Goal: Information Seeking & Learning: Learn about a topic

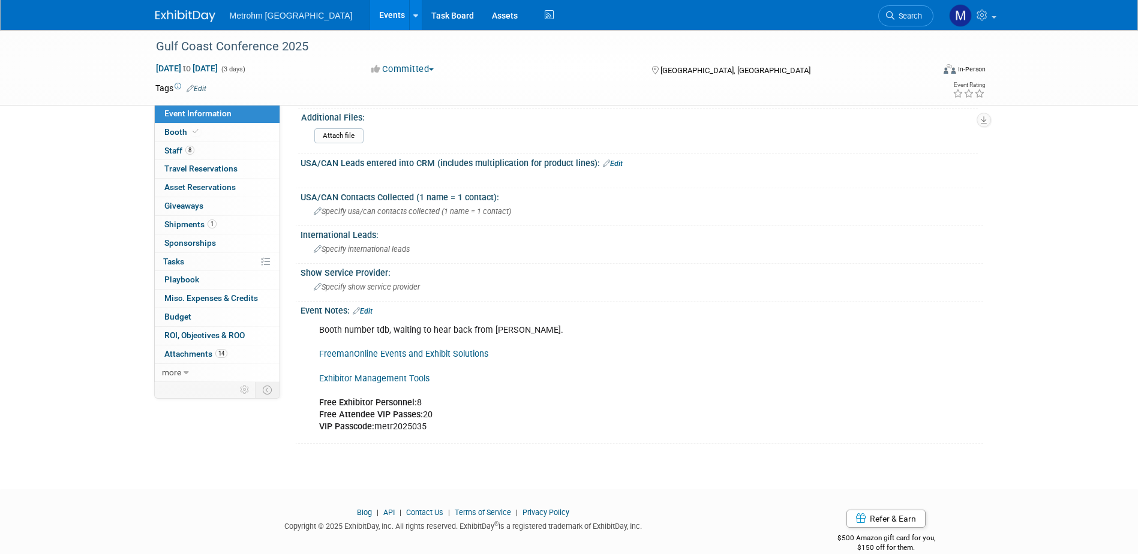
click at [188, 17] on img at bounding box center [185, 16] width 60 height 12
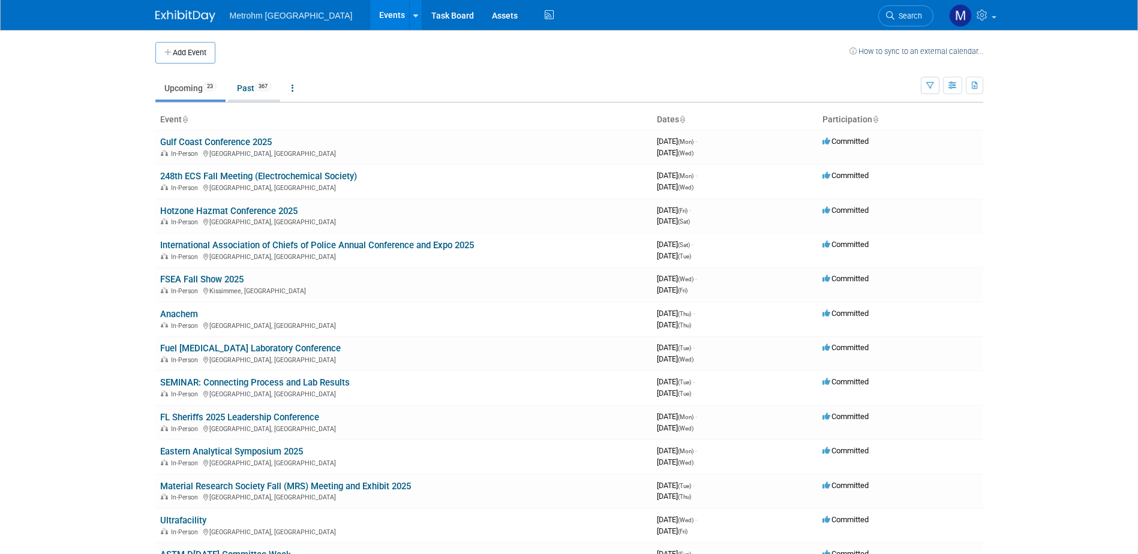
click at [247, 88] on link "Past 367" at bounding box center [254, 88] width 52 height 23
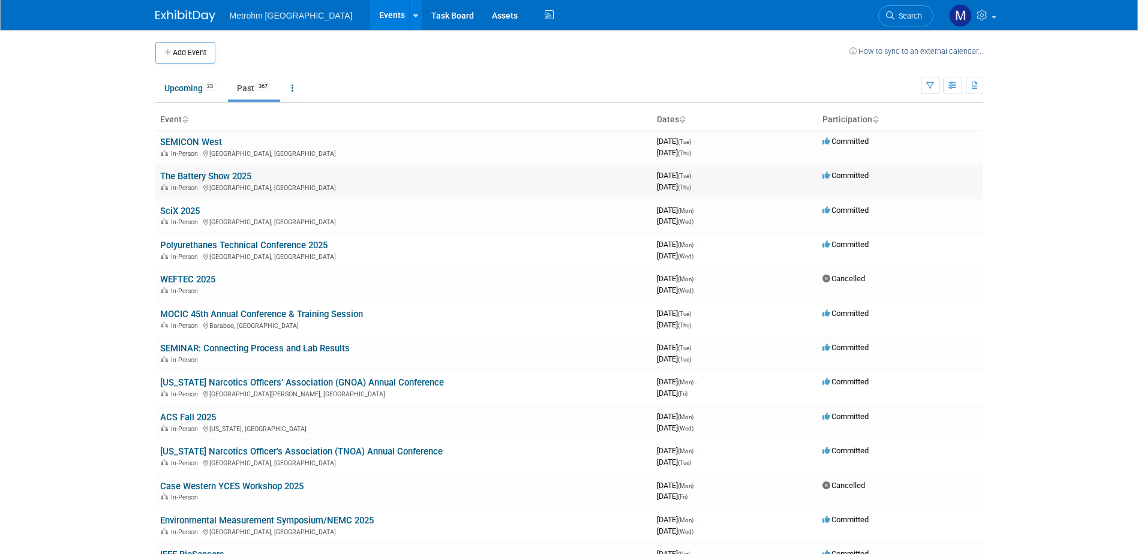
click at [206, 178] on link "The Battery Show 2025" at bounding box center [205, 176] width 91 height 11
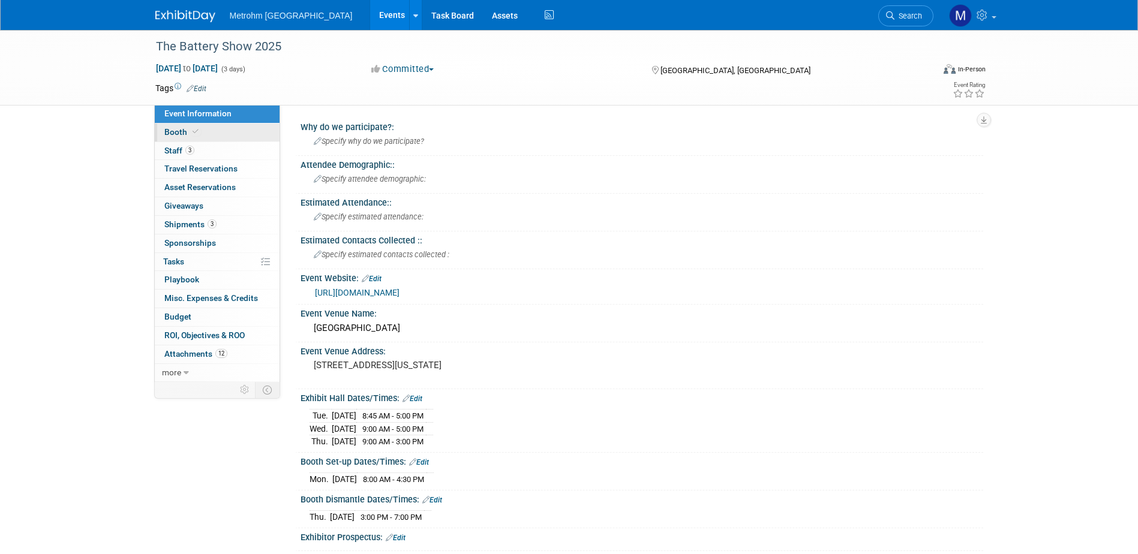
click at [211, 126] on link "Booth" at bounding box center [217, 133] width 125 height 18
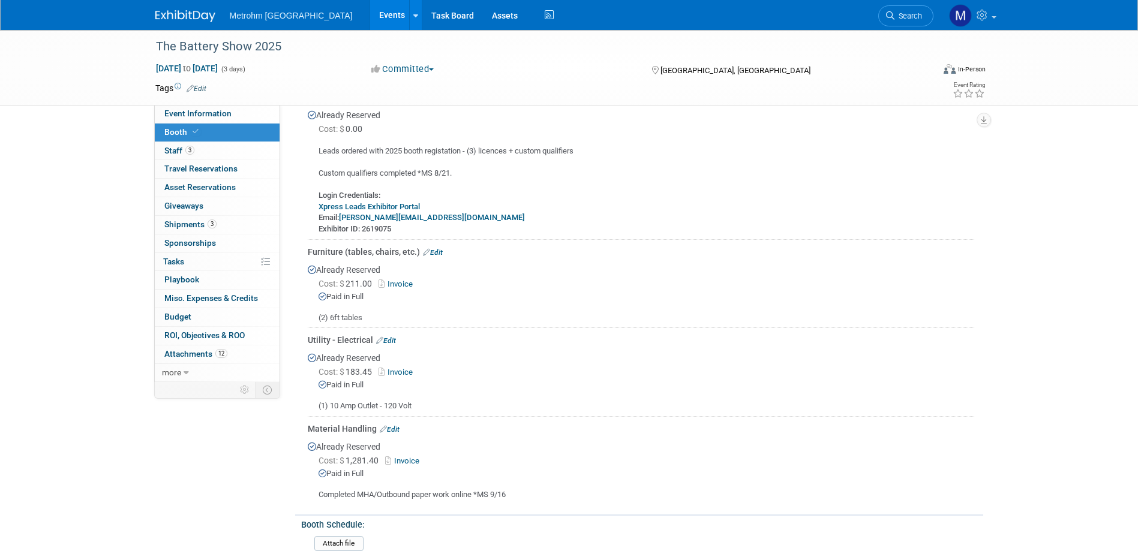
scroll to position [240, 0]
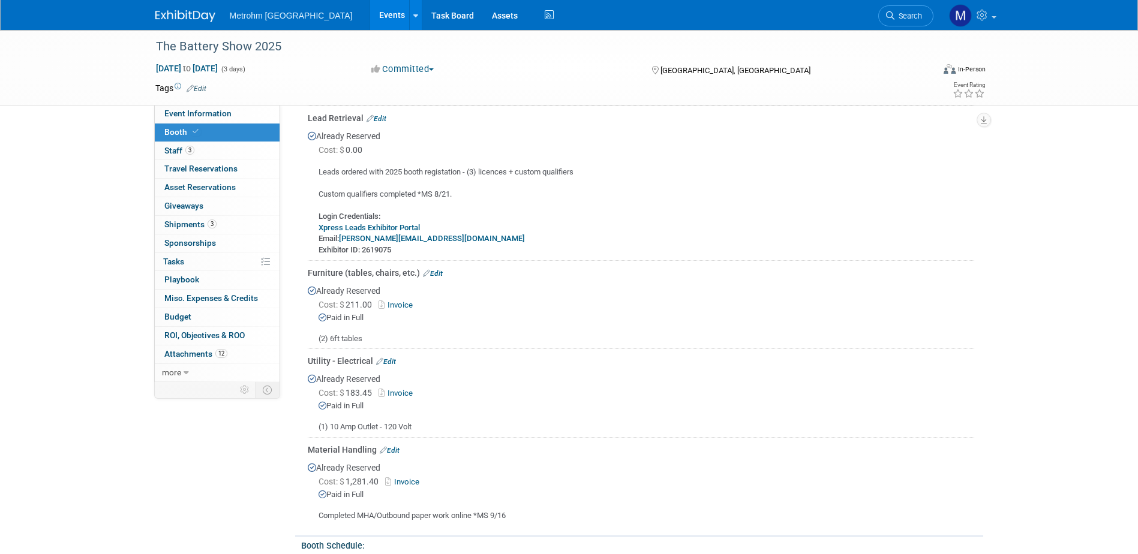
click at [395, 226] on link "Xpress Leads Exhibitor Portal" at bounding box center [369, 227] width 101 height 9
click at [166, 20] on img at bounding box center [185, 16] width 60 height 12
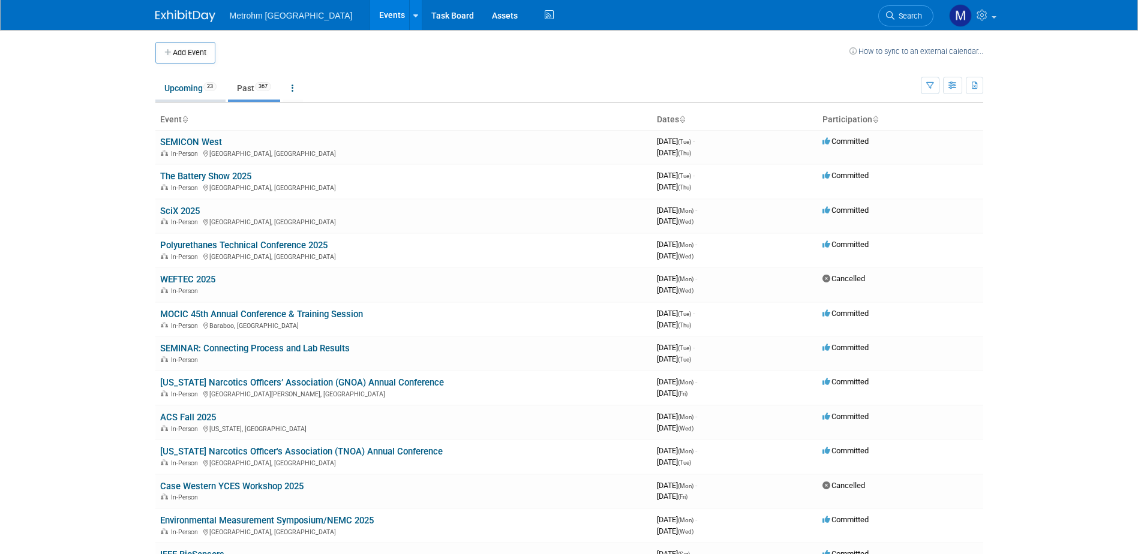
click at [200, 96] on link "Upcoming 23" at bounding box center [190, 88] width 70 height 23
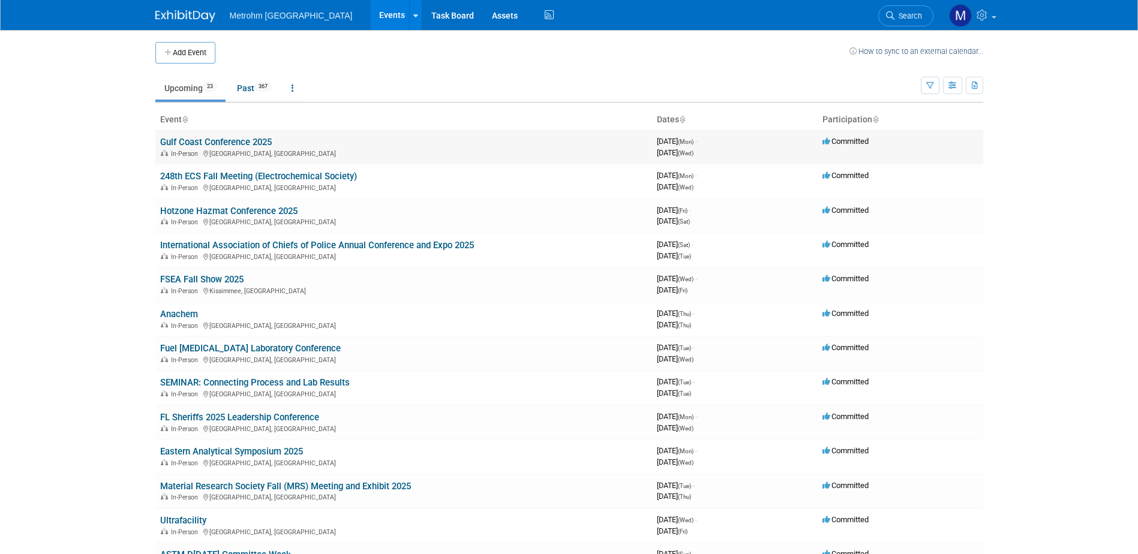
click at [213, 143] on link "Gulf Coast Conference 2025" at bounding box center [216, 142] width 112 height 11
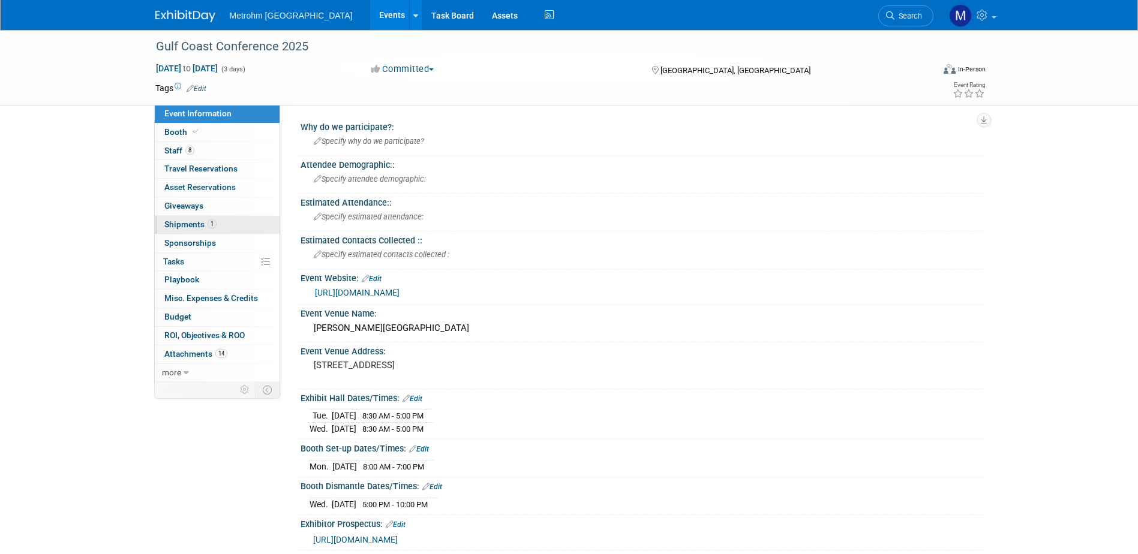
click at [208, 221] on span "1" at bounding box center [212, 224] width 9 height 9
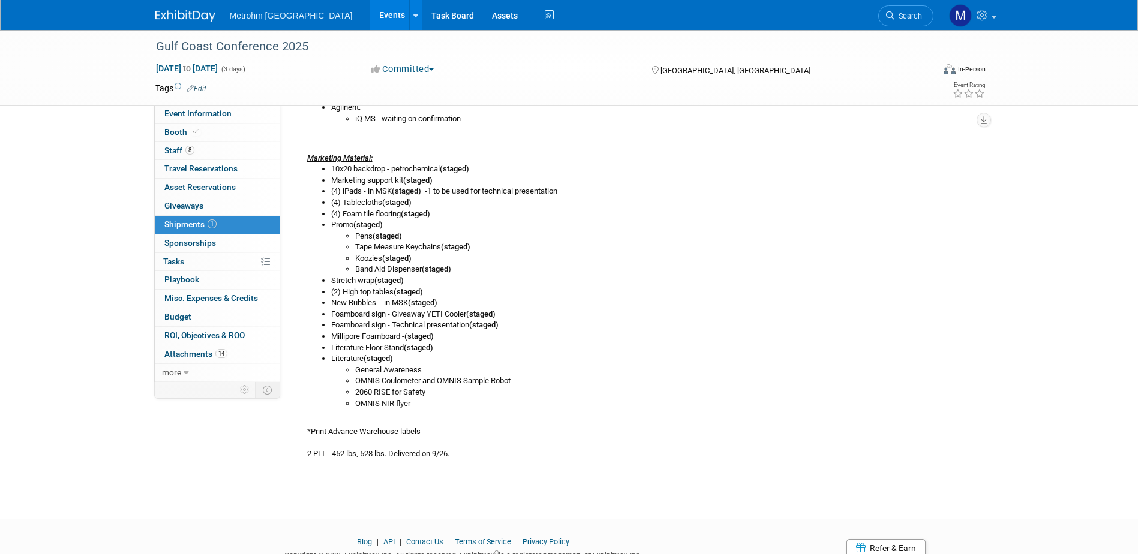
scroll to position [480, 0]
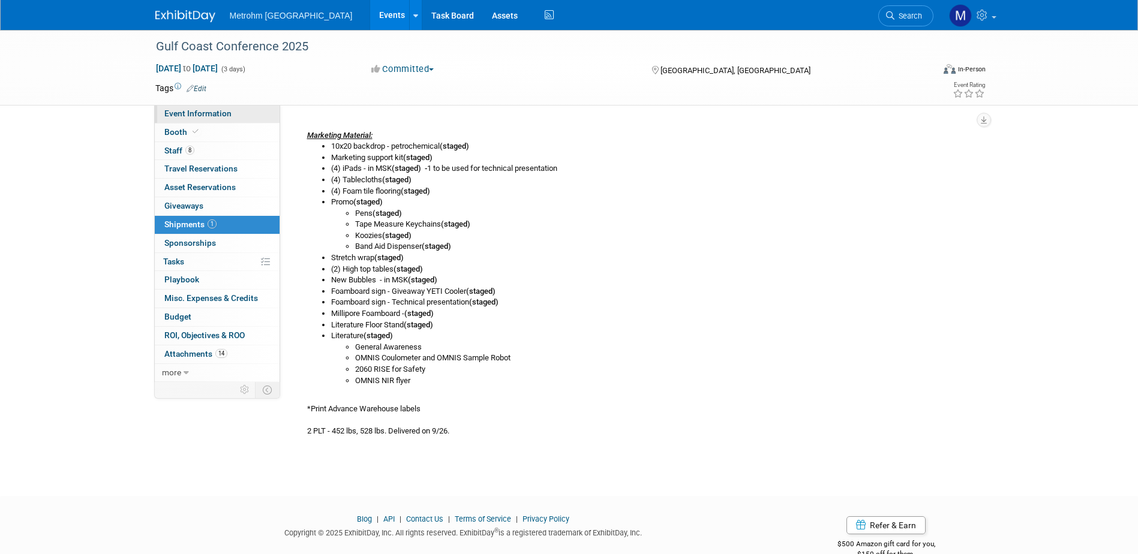
click at [209, 106] on link "Event Information" at bounding box center [217, 114] width 125 height 18
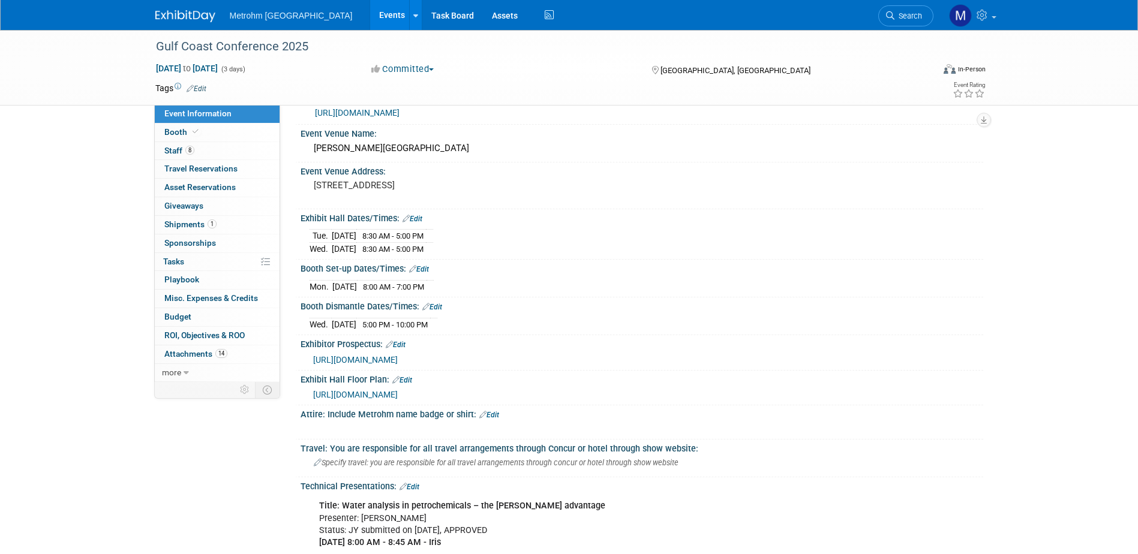
scroll to position [0, 0]
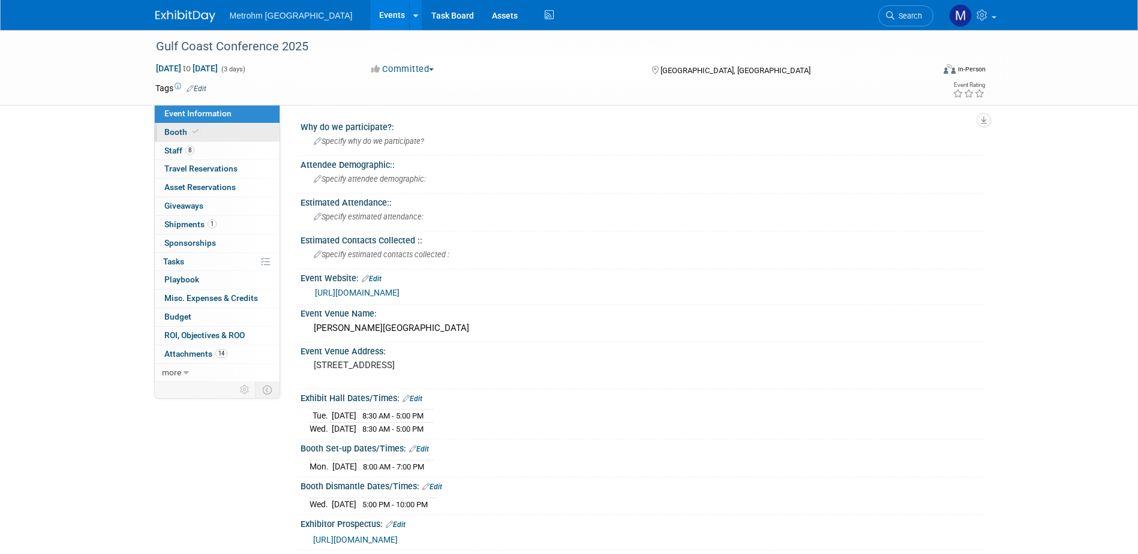
click at [236, 136] on link "Booth" at bounding box center [217, 133] width 125 height 18
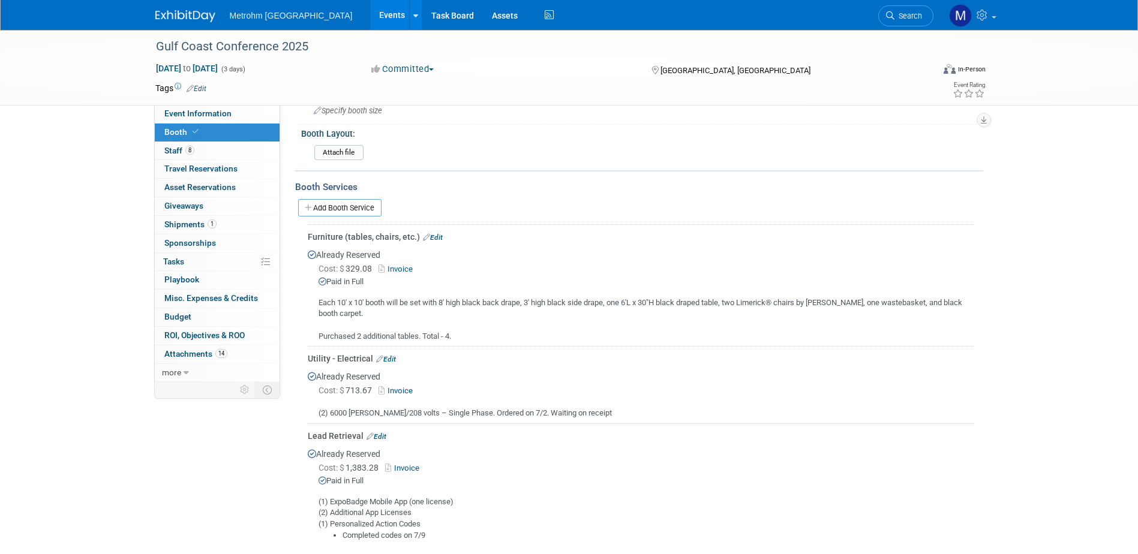
scroll to position [120, 0]
click at [193, 20] on img at bounding box center [185, 16] width 60 height 12
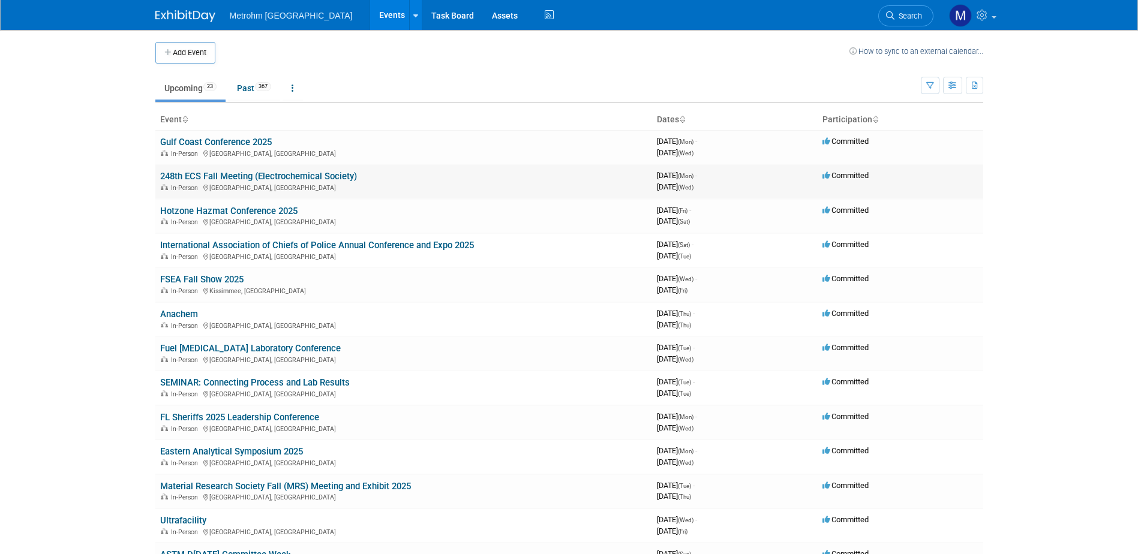
click at [212, 176] on link "248th ECS Fall Meeting (Electrochemical Society)" at bounding box center [258, 176] width 197 height 11
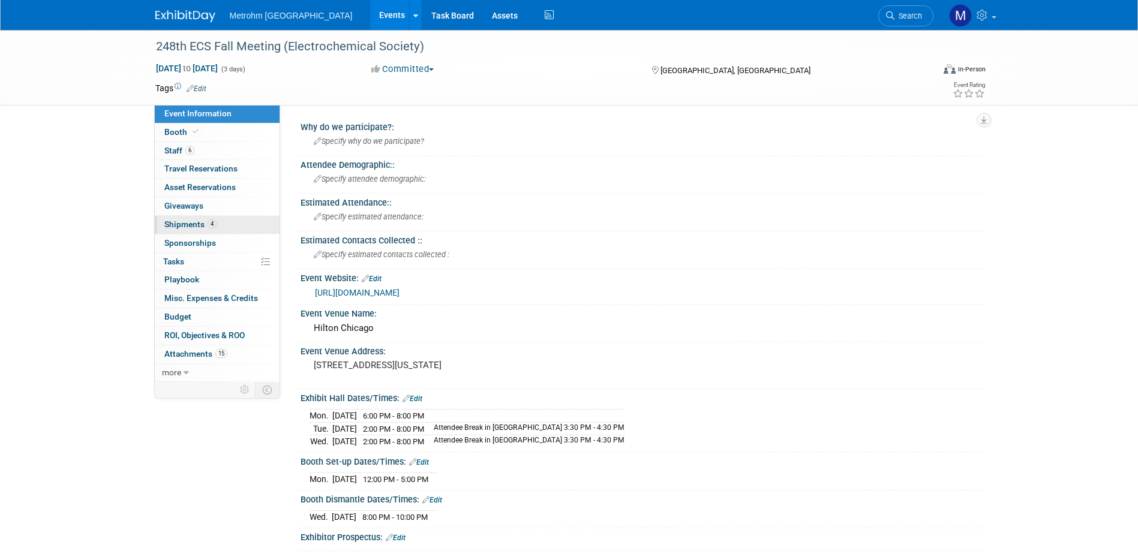
click at [179, 230] on link "4 Shipments 4" at bounding box center [217, 225] width 125 height 18
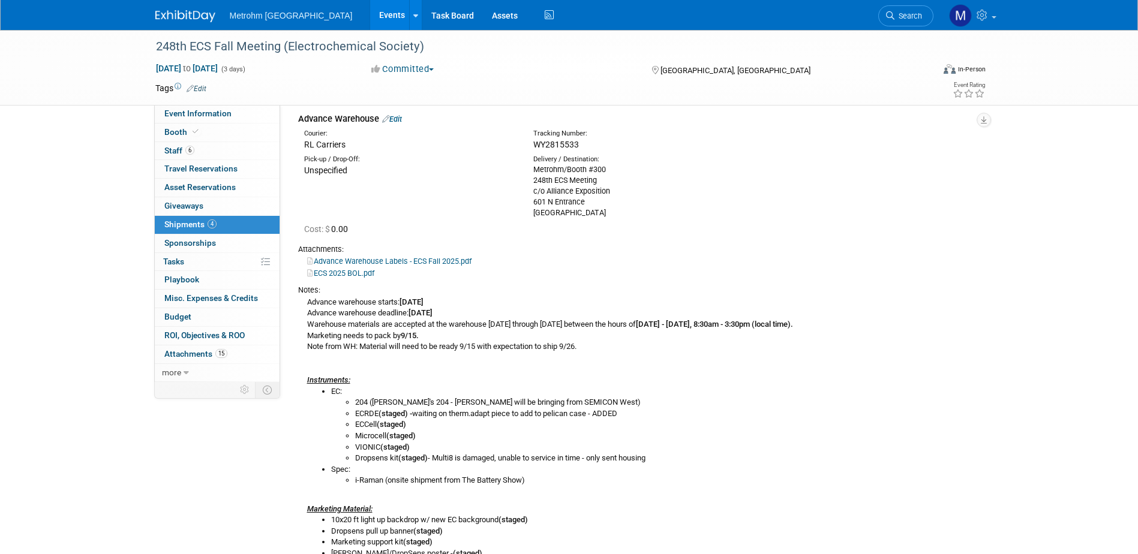
scroll to position [120, 0]
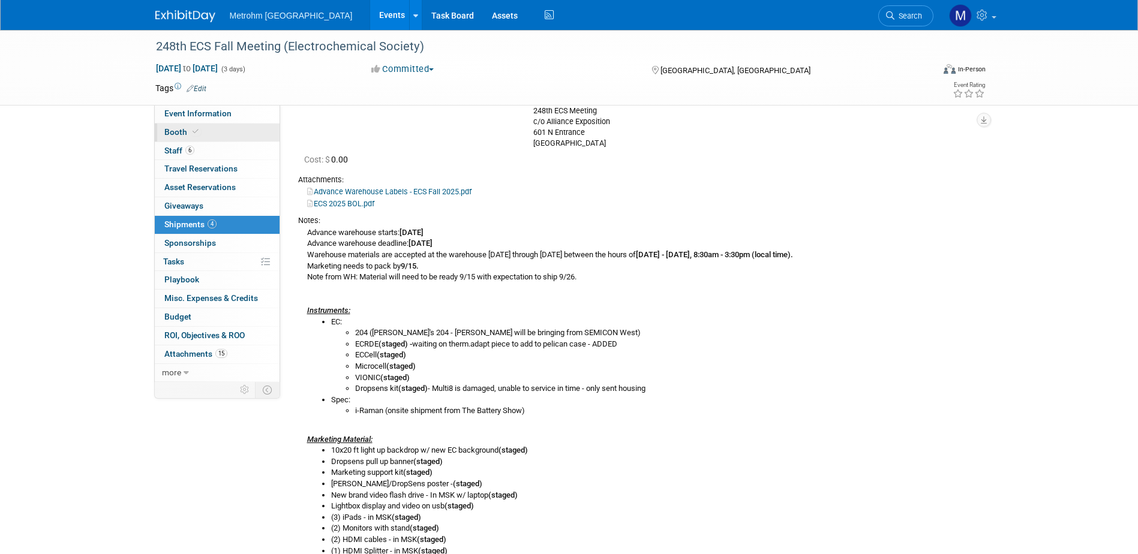
click at [206, 125] on link "Booth" at bounding box center [217, 133] width 125 height 18
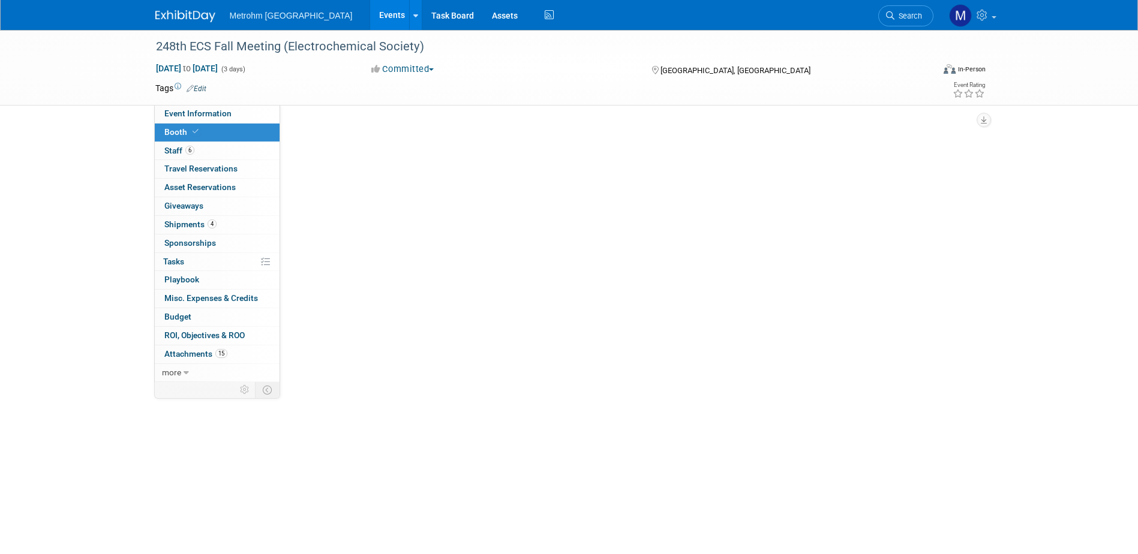
scroll to position [0, 0]
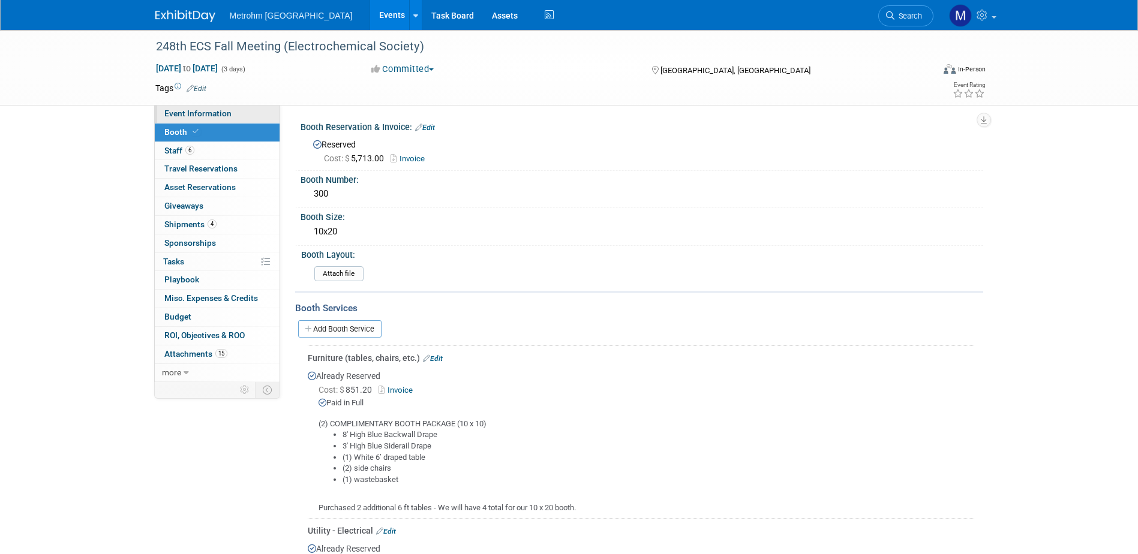
click at [223, 116] on span "Event Information" at bounding box center [197, 114] width 67 height 10
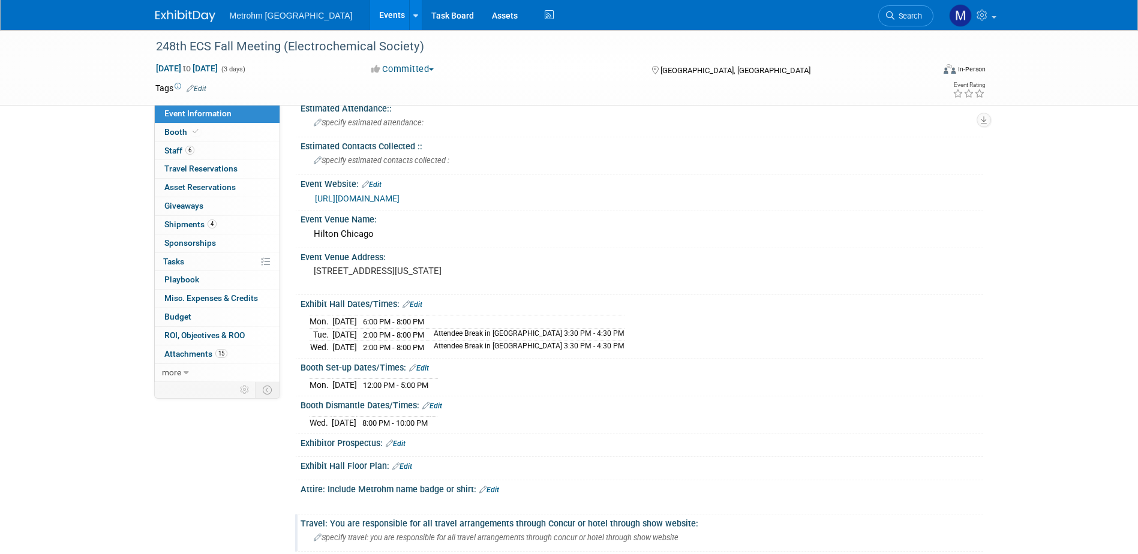
scroll to position [120, 0]
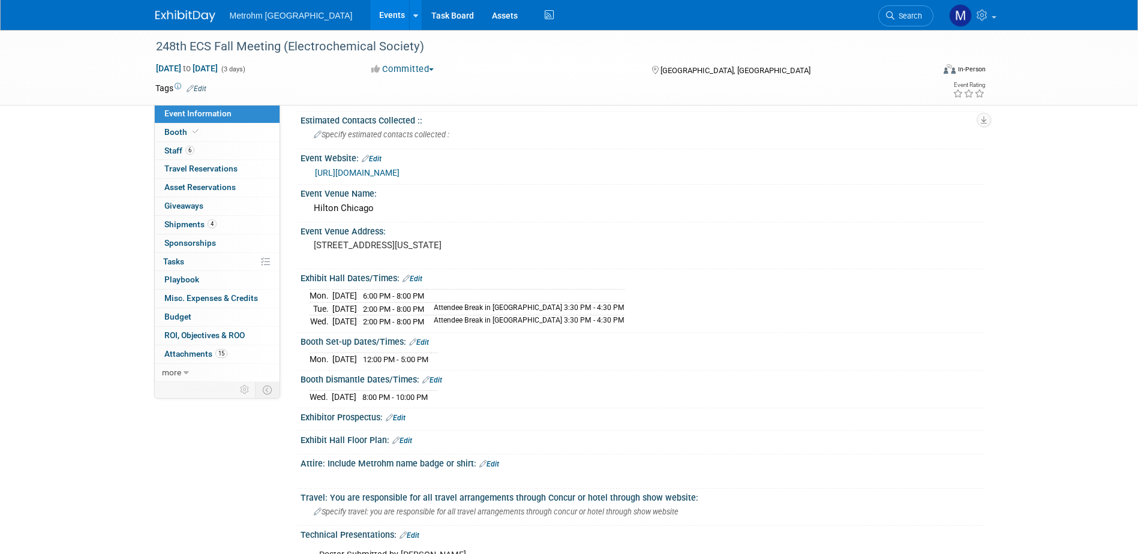
click at [189, 7] on link at bounding box center [192, 10] width 74 height 10
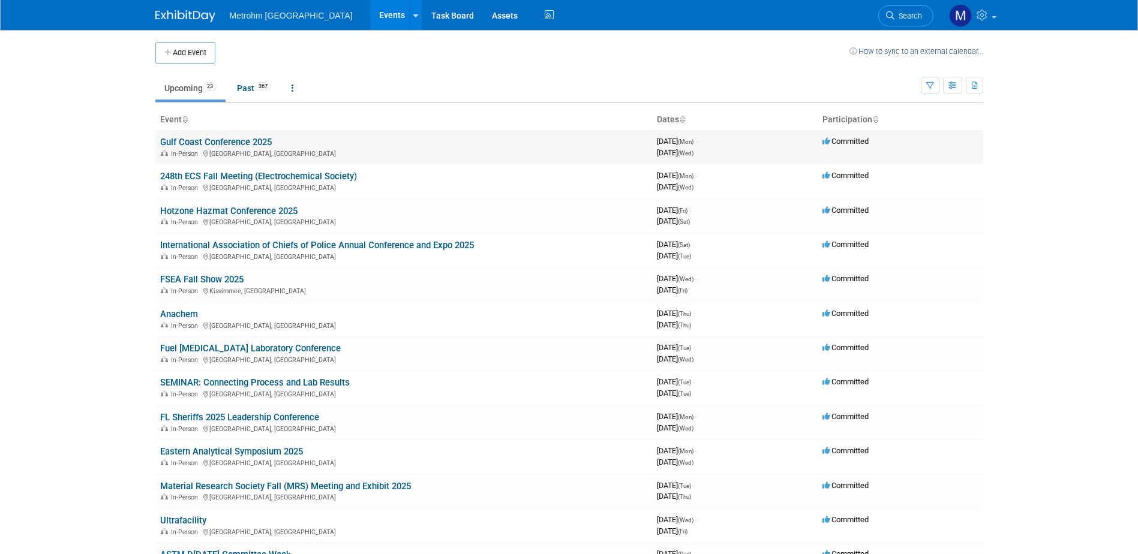
click at [208, 142] on link "Gulf Coast Conference 2025" at bounding box center [216, 142] width 112 height 11
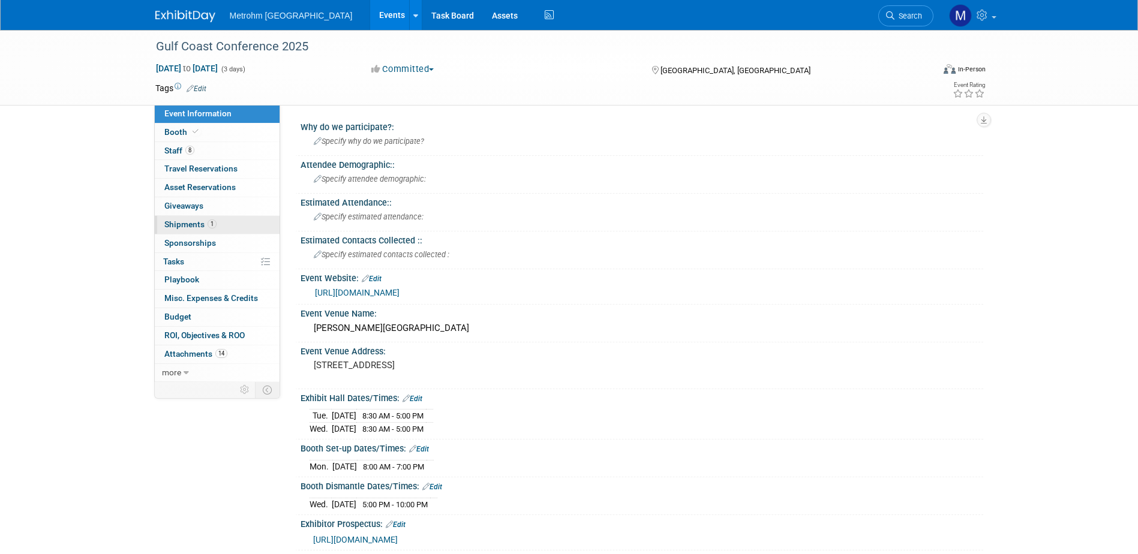
click at [231, 223] on link "1 Shipments 1" at bounding box center [217, 225] width 125 height 18
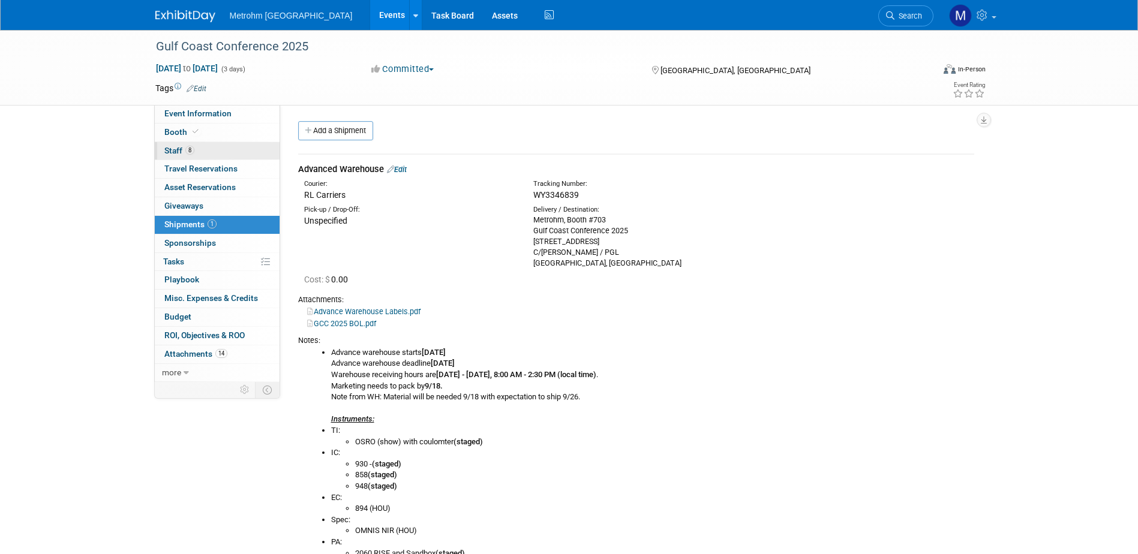
click at [242, 142] on link "8 Staff 8" at bounding box center [217, 151] width 125 height 18
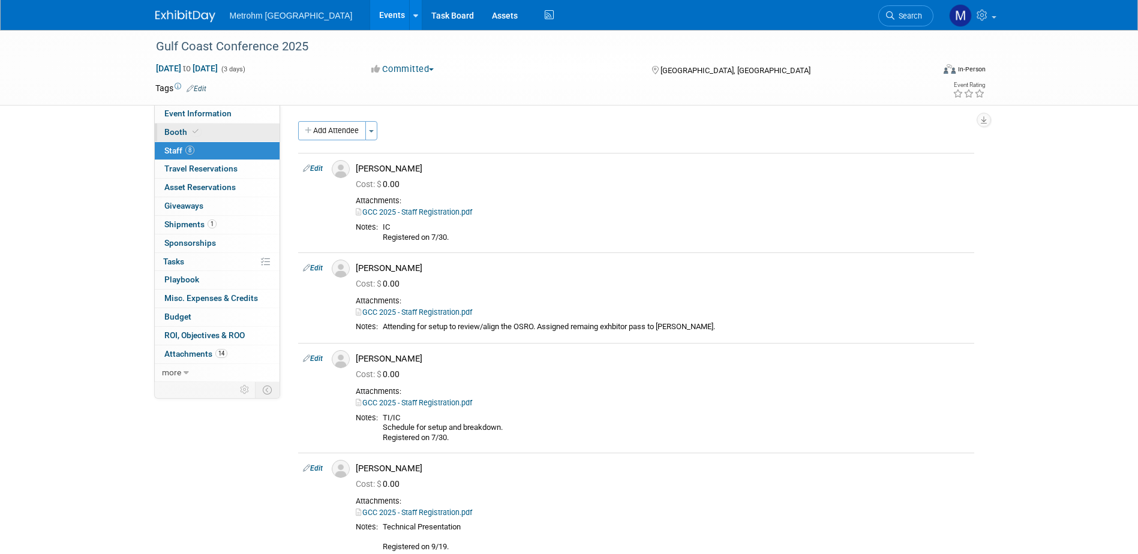
click at [242, 131] on link "Booth" at bounding box center [217, 133] width 125 height 18
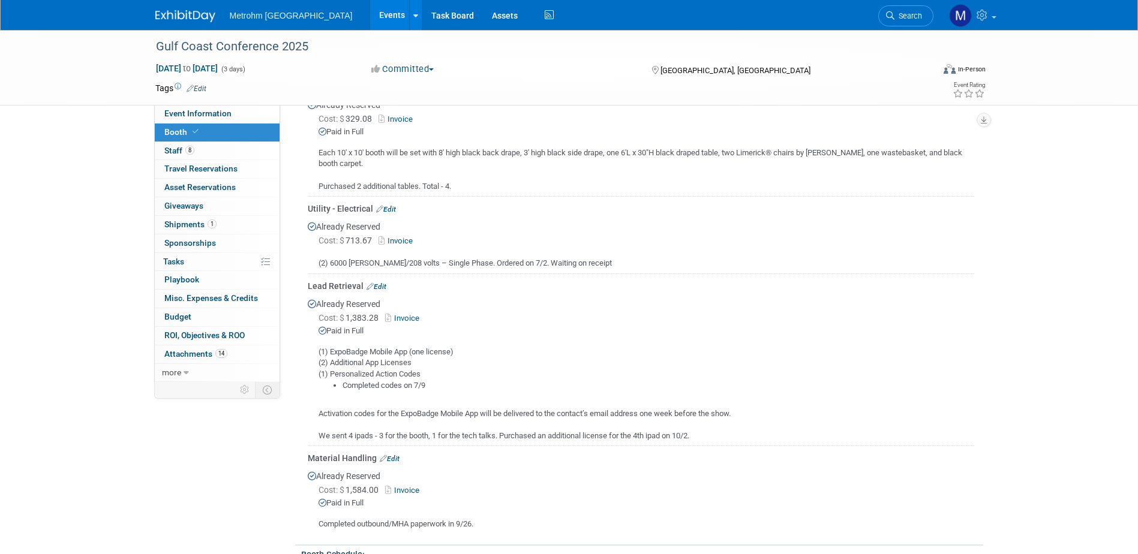
scroll to position [300, 0]
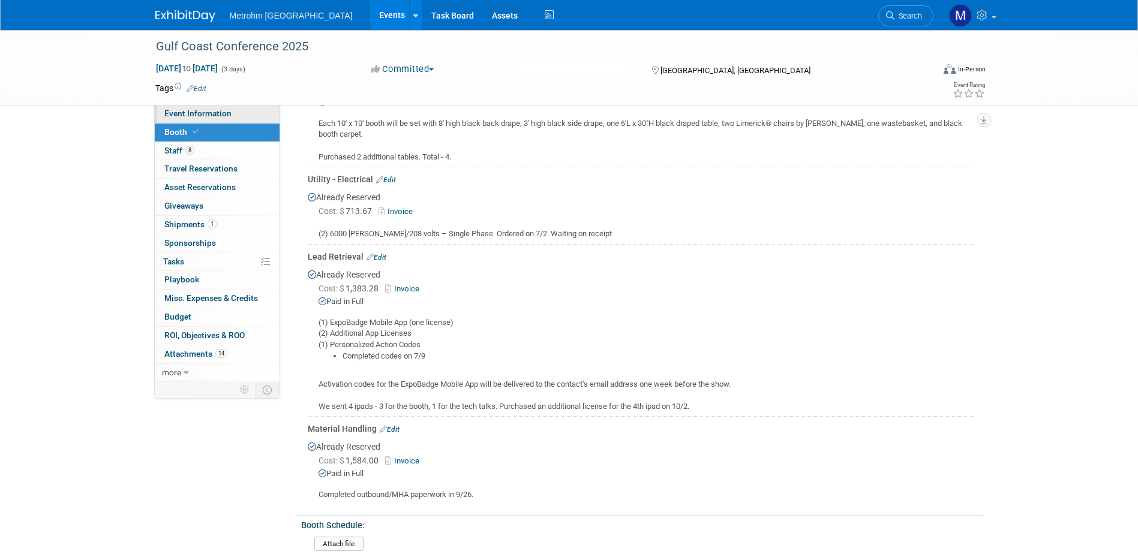
click at [240, 112] on link "Event Information" at bounding box center [217, 114] width 125 height 18
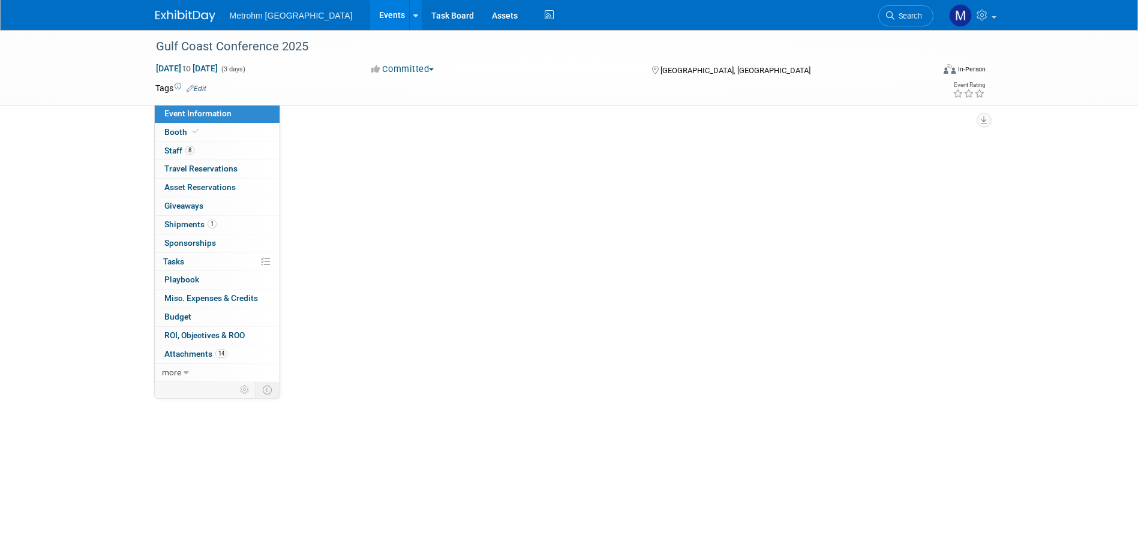
scroll to position [0, 0]
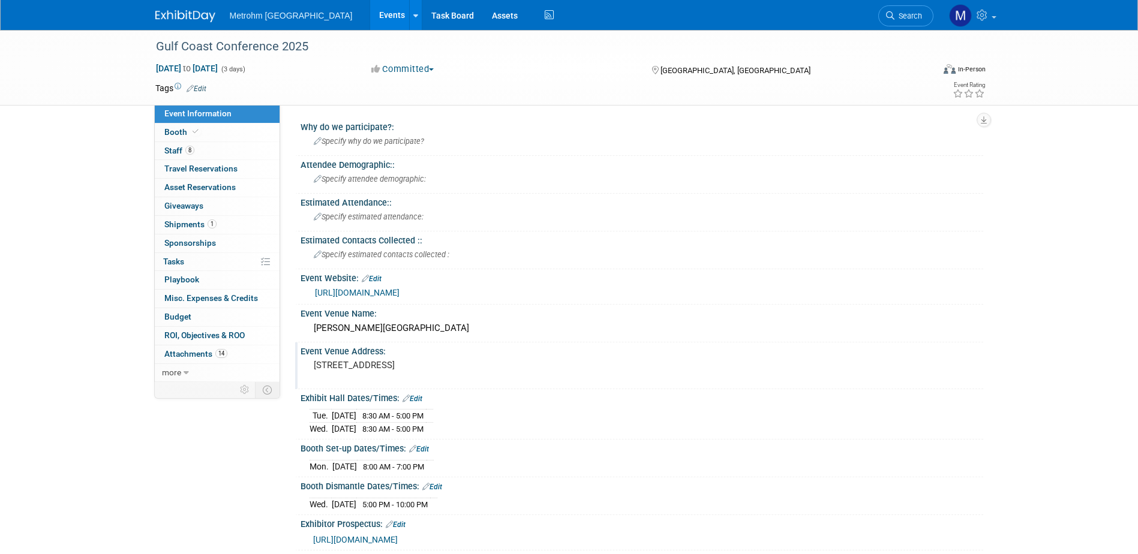
drag, startPoint x: 271, startPoint y: 104, endPoint x: 859, endPoint y: 372, distance: 646.2
click at [852, 362] on div "Event Venue Address: 1 Hope Blvd, Galveston, TX 77554" at bounding box center [639, 366] width 688 height 46
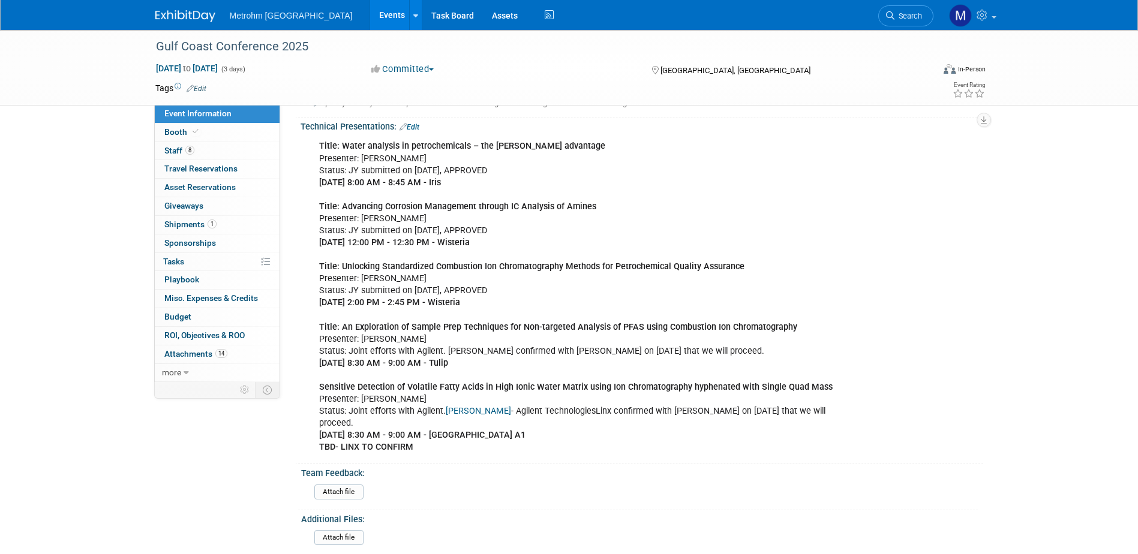
scroll to position [840, 0]
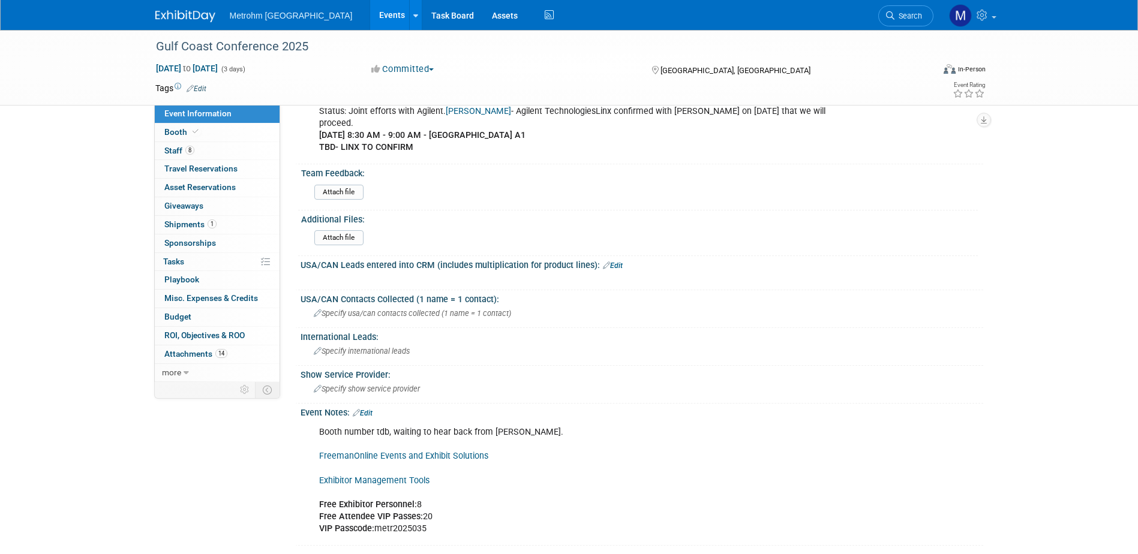
click at [173, 20] on img at bounding box center [185, 16] width 60 height 12
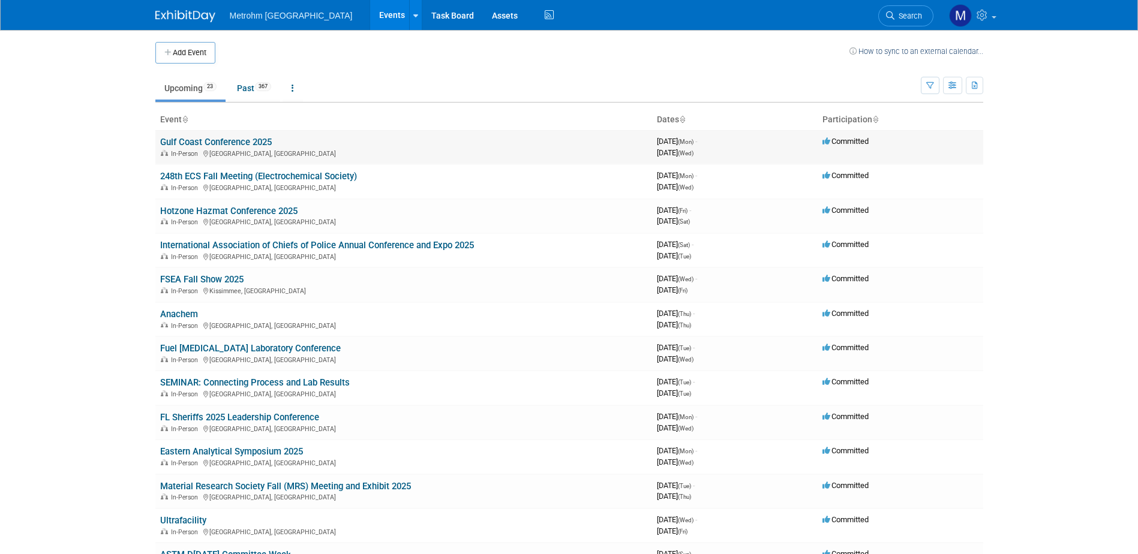
click at [209, 138] on link "Gulf Coast Conference 2025" at bounding box center [216, 142] width 112 height 11
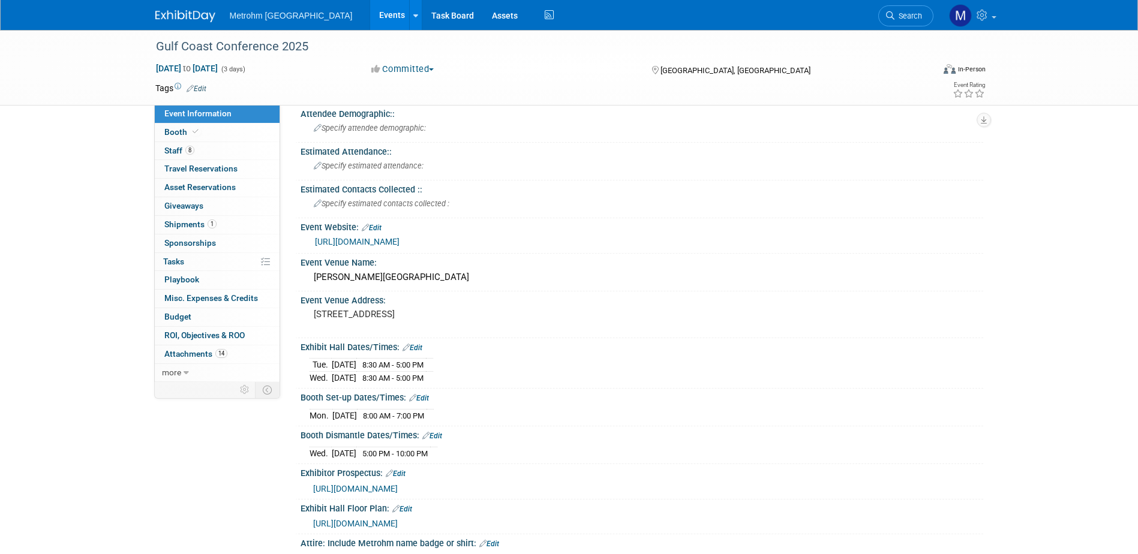
scroll to position [120, 0]
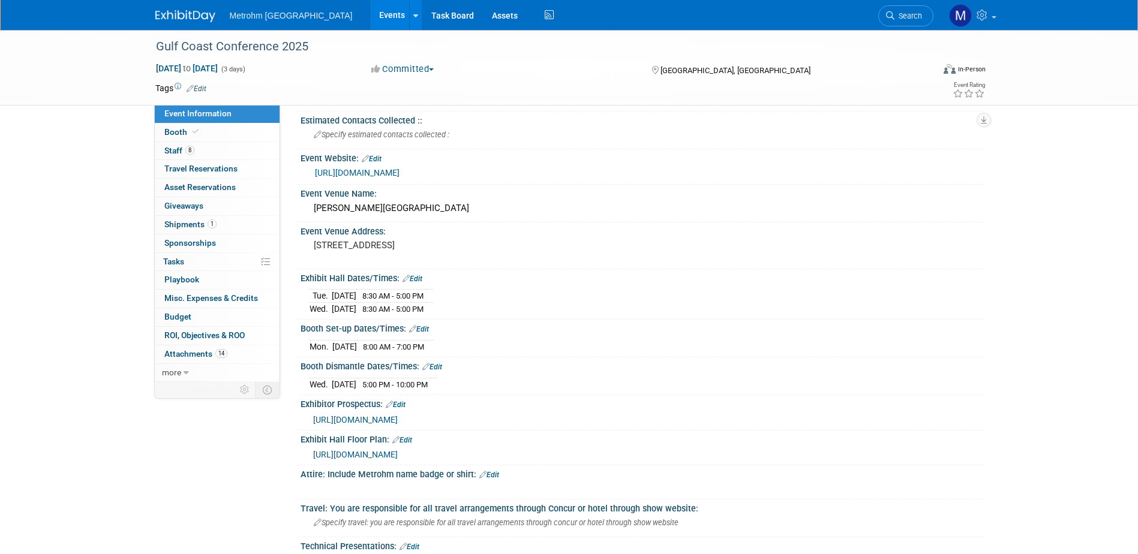
click at [398, 451] on span "[URL][DOMAIN_NAME]" at bounding box center [355, 455] width 85 height 10
click at [202, 15] on img at bounding box center [185, 16] width 60 height 12
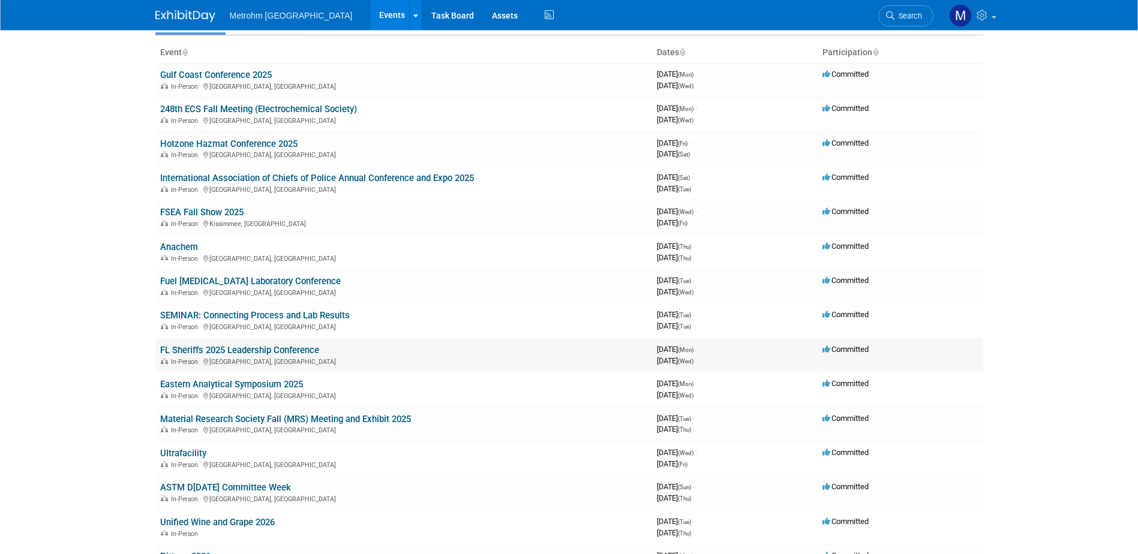
scroll to position [60, 0]
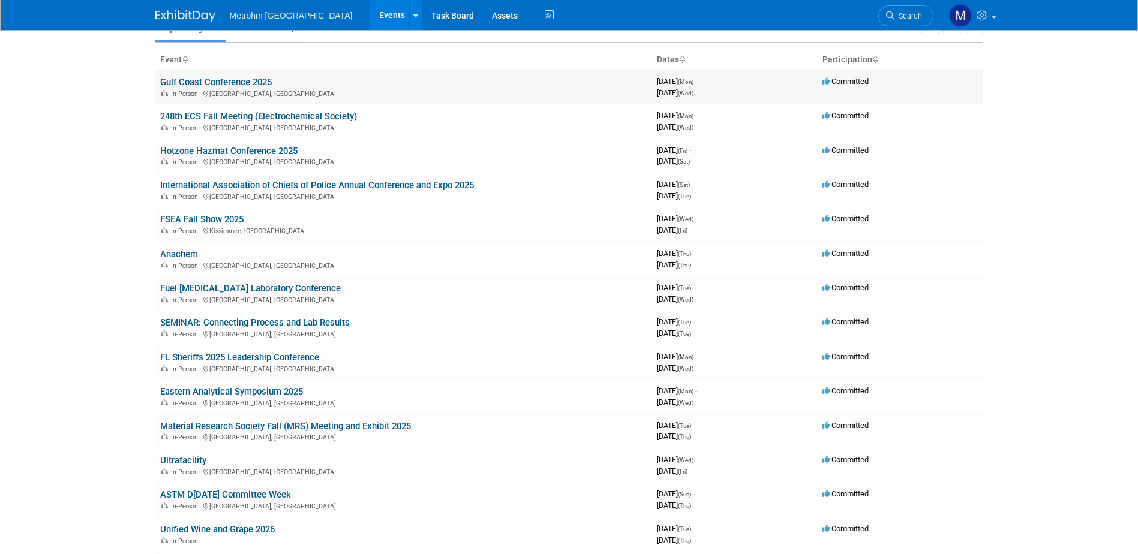
click at [246, 80] on link "Gulf Coast Conference 2025" at bounding box center [216, 82] width 112 height 11
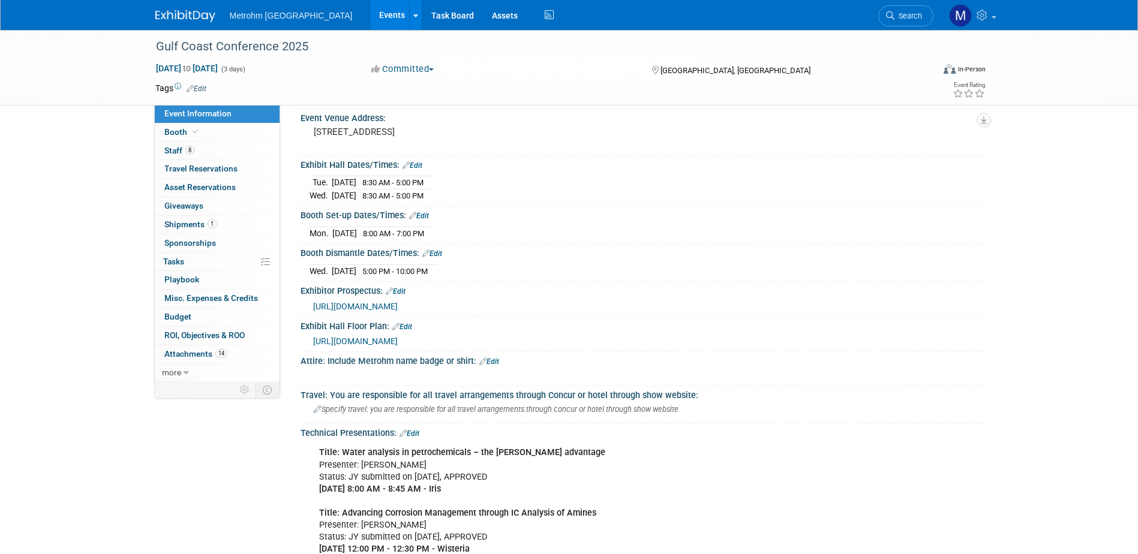
scroll to position [240, 0]
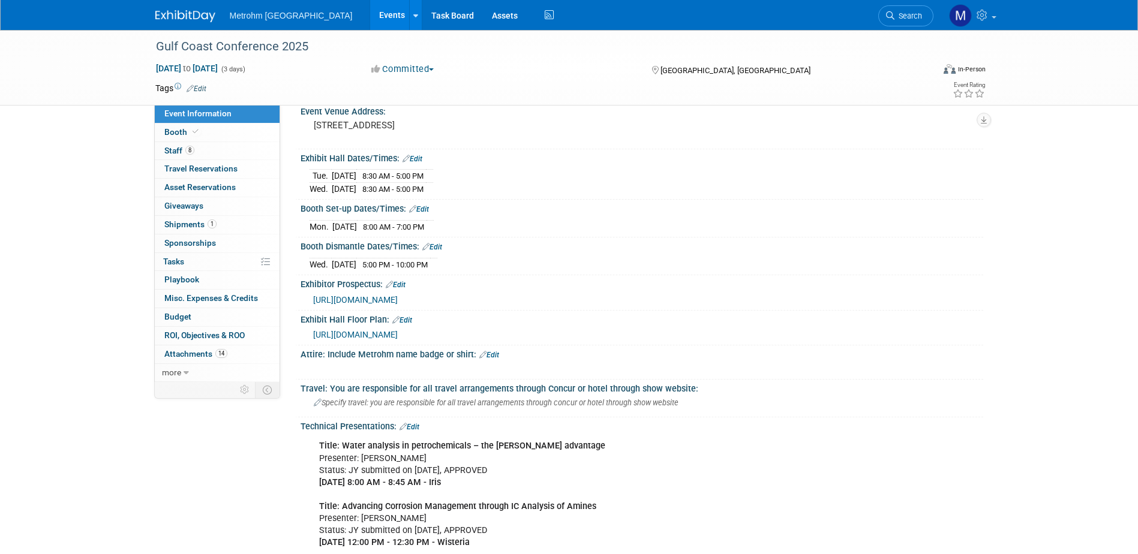
click at [185, 14] on img at bounding box center [185, 16] width 60 height 12
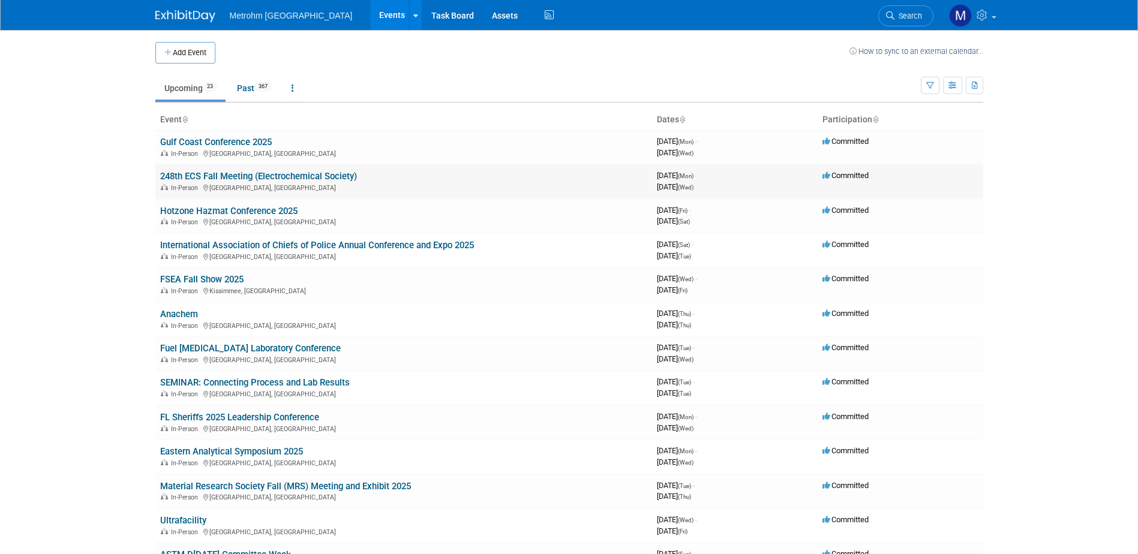
click at [195, 179] on link "248th ECS Fall Meeting (Electrochemical Society)" at bounding box center [258, 176] width 197 height 11
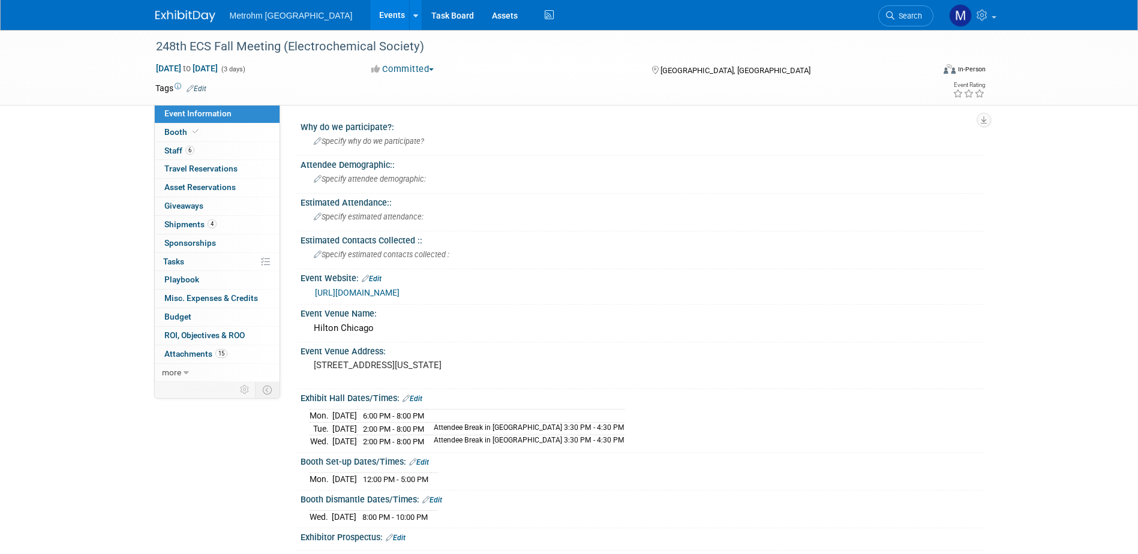
click at [185, 17] on img at bounding box center [185, 16] width 60 height 12
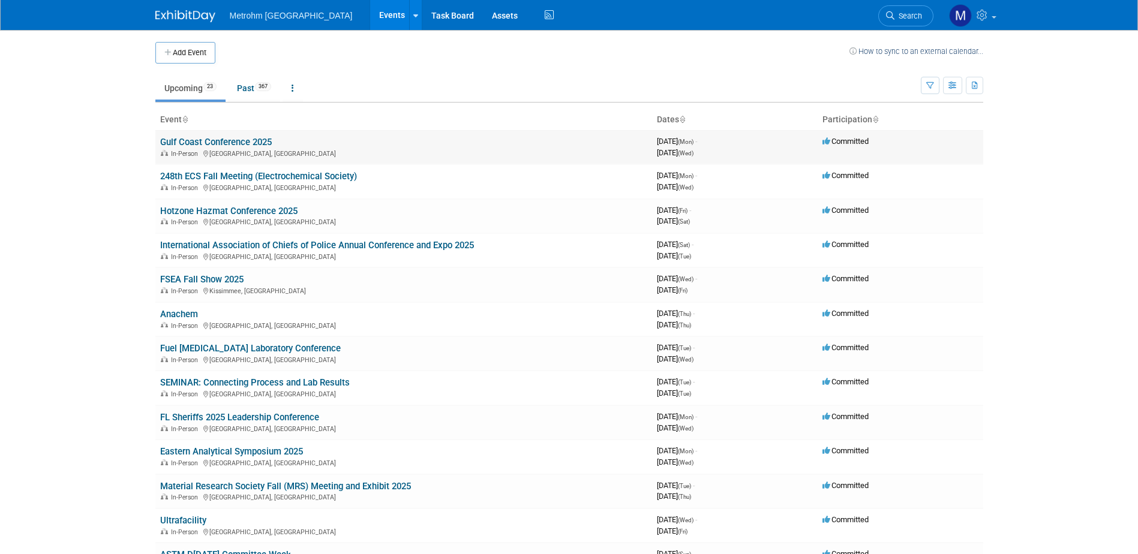
click at [229, 137] on link "Gulf Coast Conference 2025" at bounding box center [216, 142] width 112 height 11
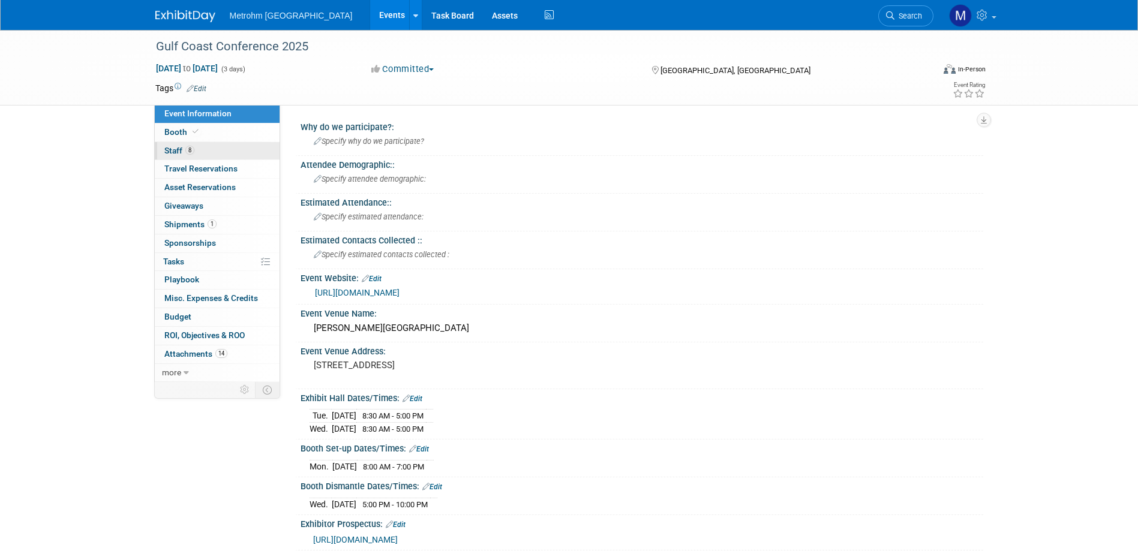
click at [194, 150] on link "8 Staff 8" at bounding box center [217, 151] width 125 height 18
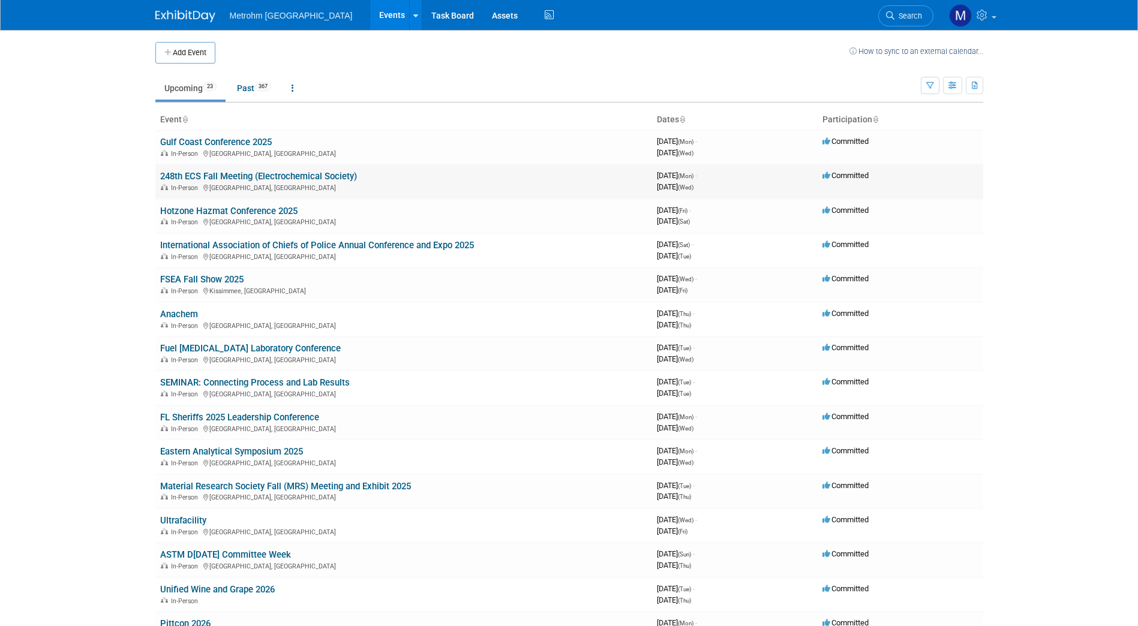
click at [215, 177] on link "248th ECS Fall Meeting (Electrochemical Society)" at bounding box center [258, 176] width 197 height 11
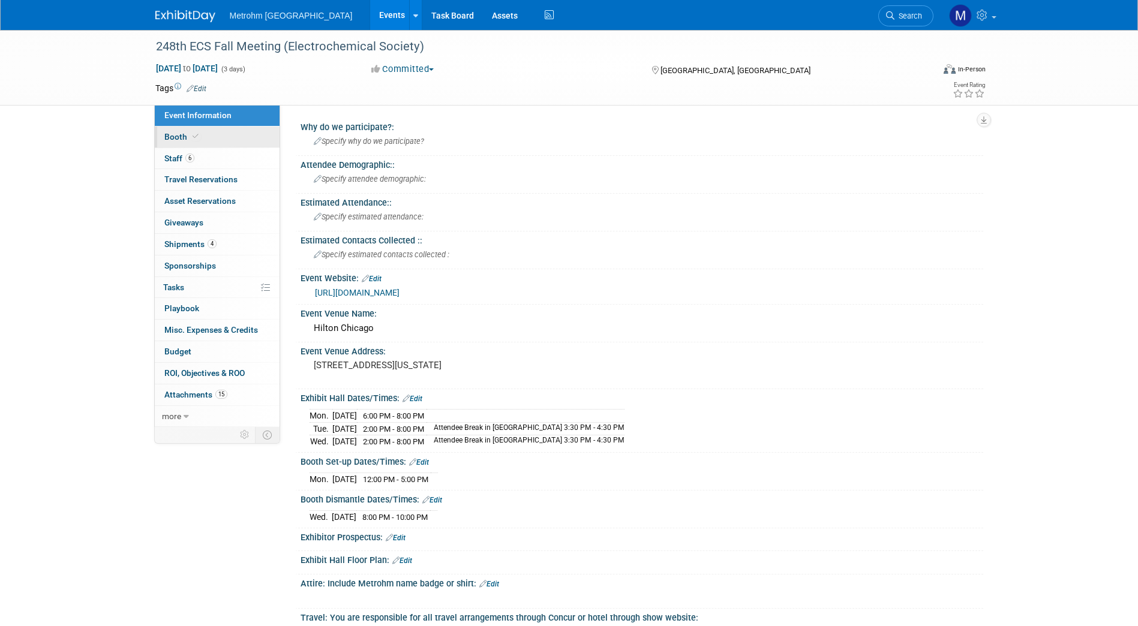
click at [226, 133] on link "Booth" at bounding box center [217, 137] width 125 height 21
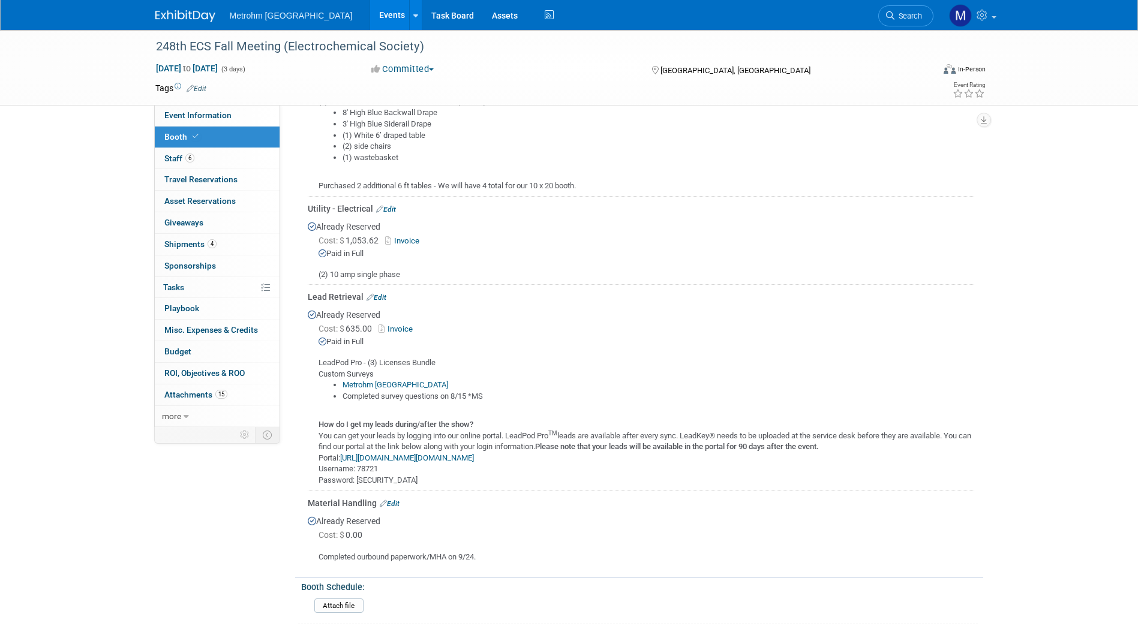
scroll to position [323, 0]
click at [394, 455] on link "https://myexpoleads.expologic.com/index.cfm/portal:login/" at bounding box center [407, 457] width 134 height 9
click at [184, 17] on img at bounding box center [185, 16] width 60 height 12
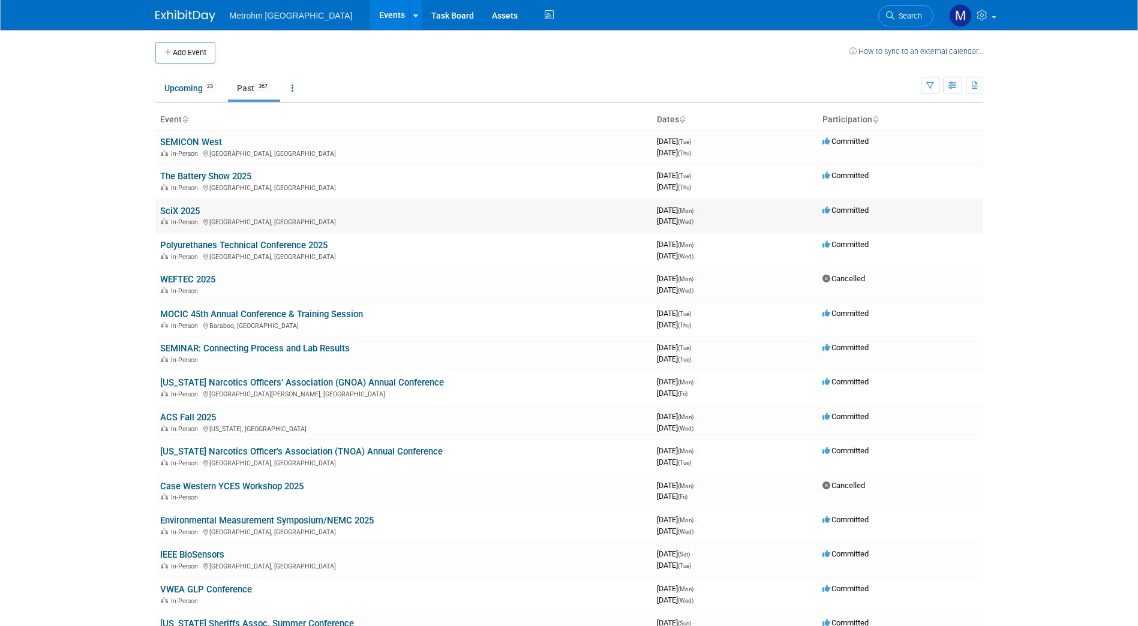
click at [191, 208] on link "SciX 2025" at bounding box center [180, 211] width 40 height 11
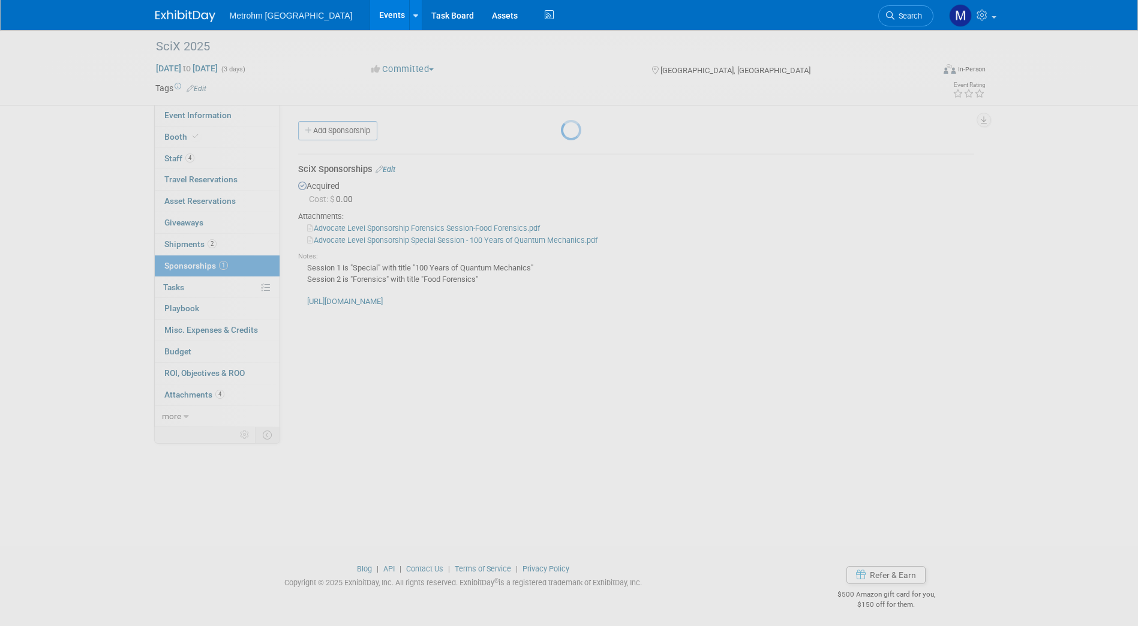
click at [561, 267] on div at bounding box center [569, 313] width 17 height 626
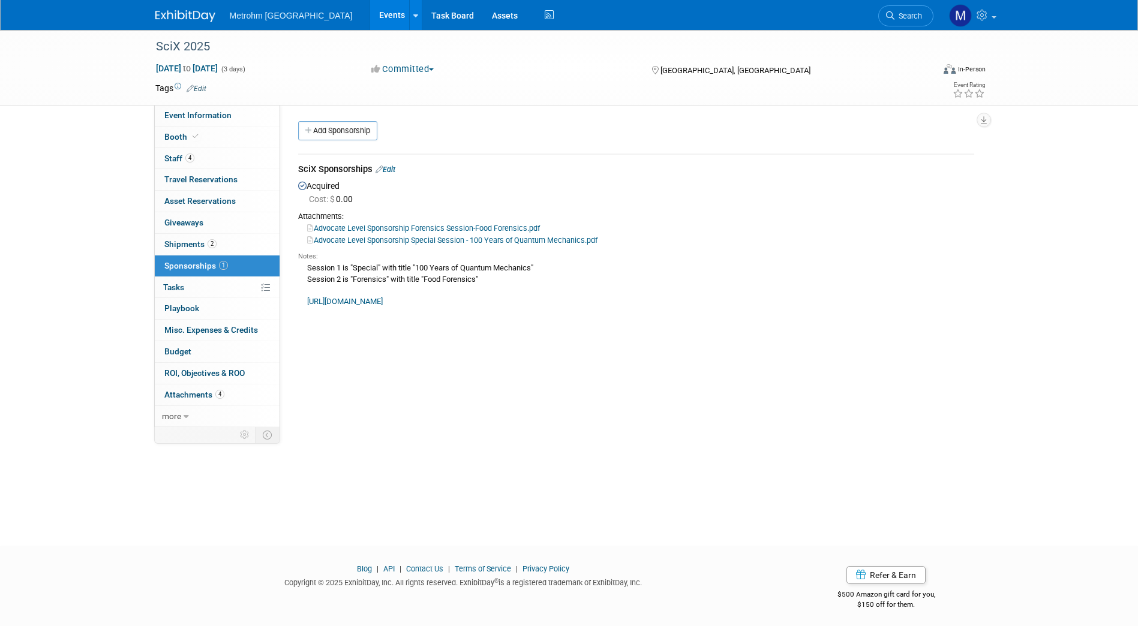
click at [365, 226] on link "Advocate Level Sponsorship Forensics Session-Food Forensics.pdf" at bounding box center [423, 228] width 233 height 9
click at [430, 241] on link "Advocate Level Sponsorship Special Session - 100 Years of Quantum Mechanics.pdf" at bounding box center [452, 240] width 290 height 9
